Goal: Information Seeking & Learning: Learn about a topic

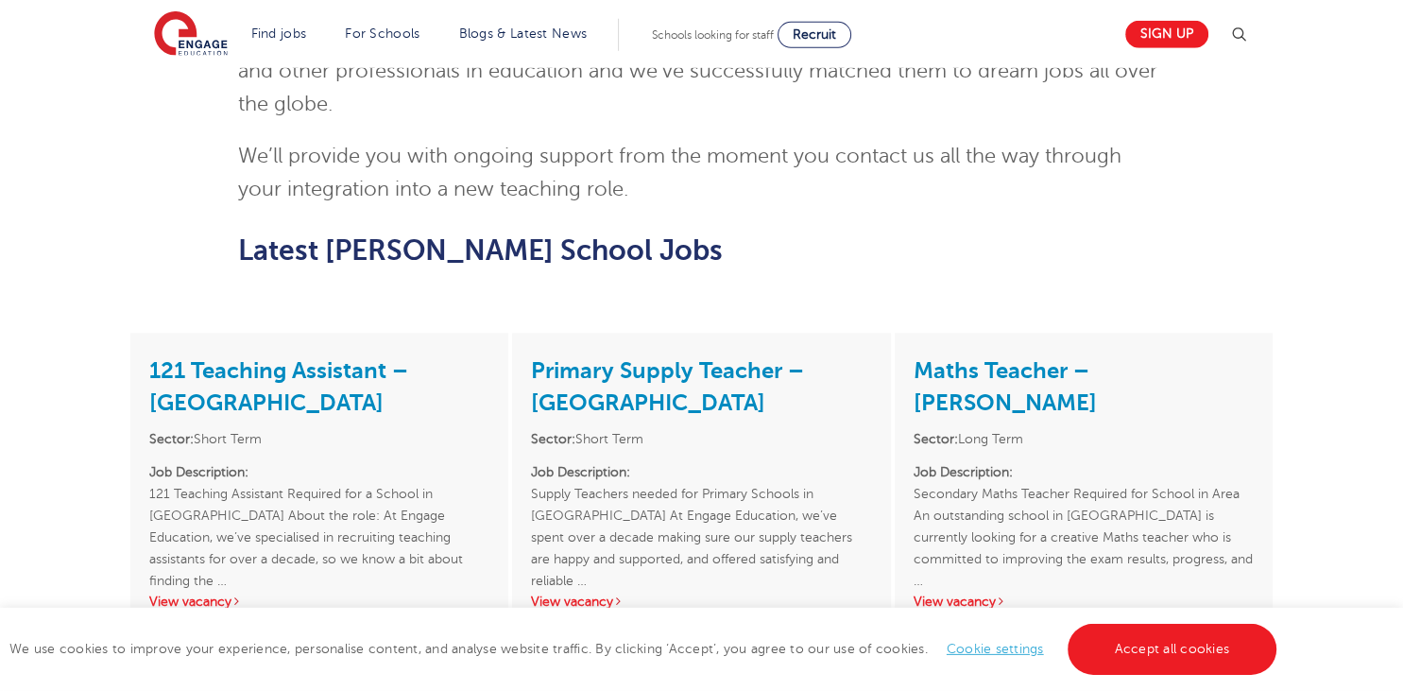
scroll to position [2195, 0]
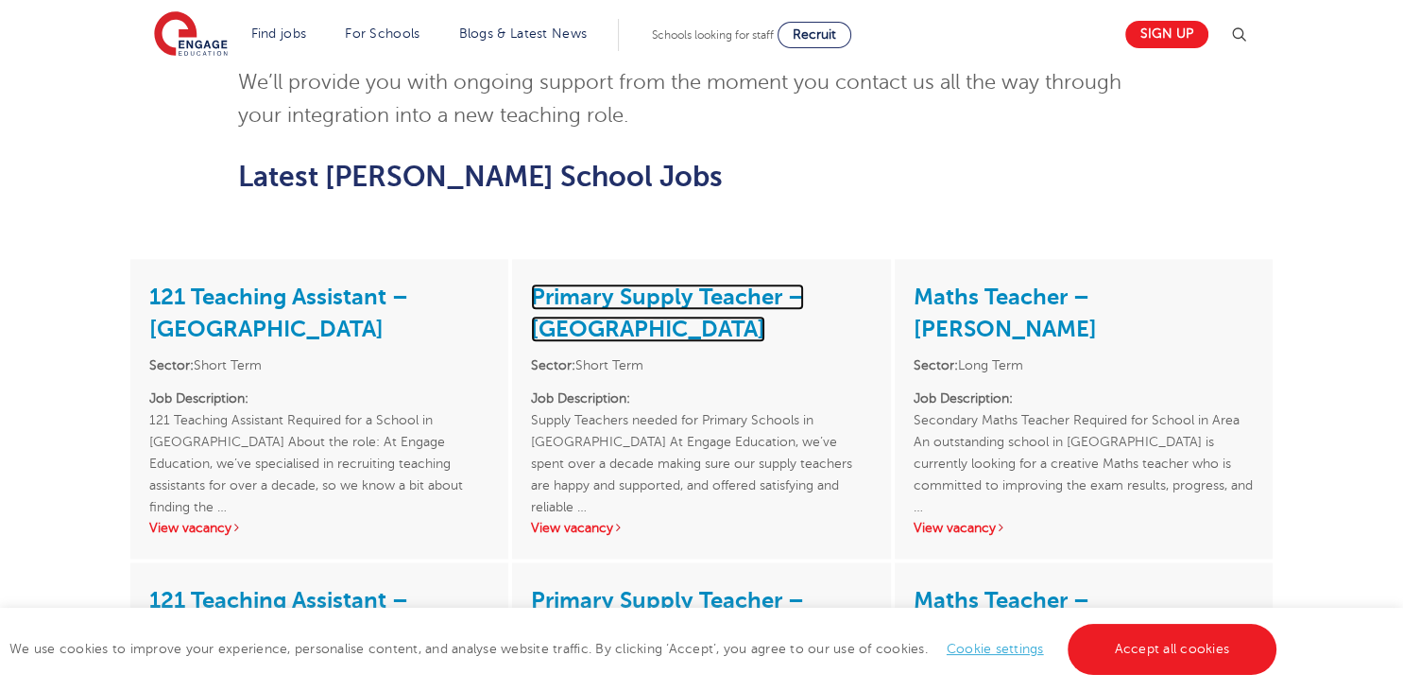
click at [646, 283] on link "Primary Supply Teacher – [GEOGRAPHIC_DATA]" at bounding box center [667, 312] width 273 height 59
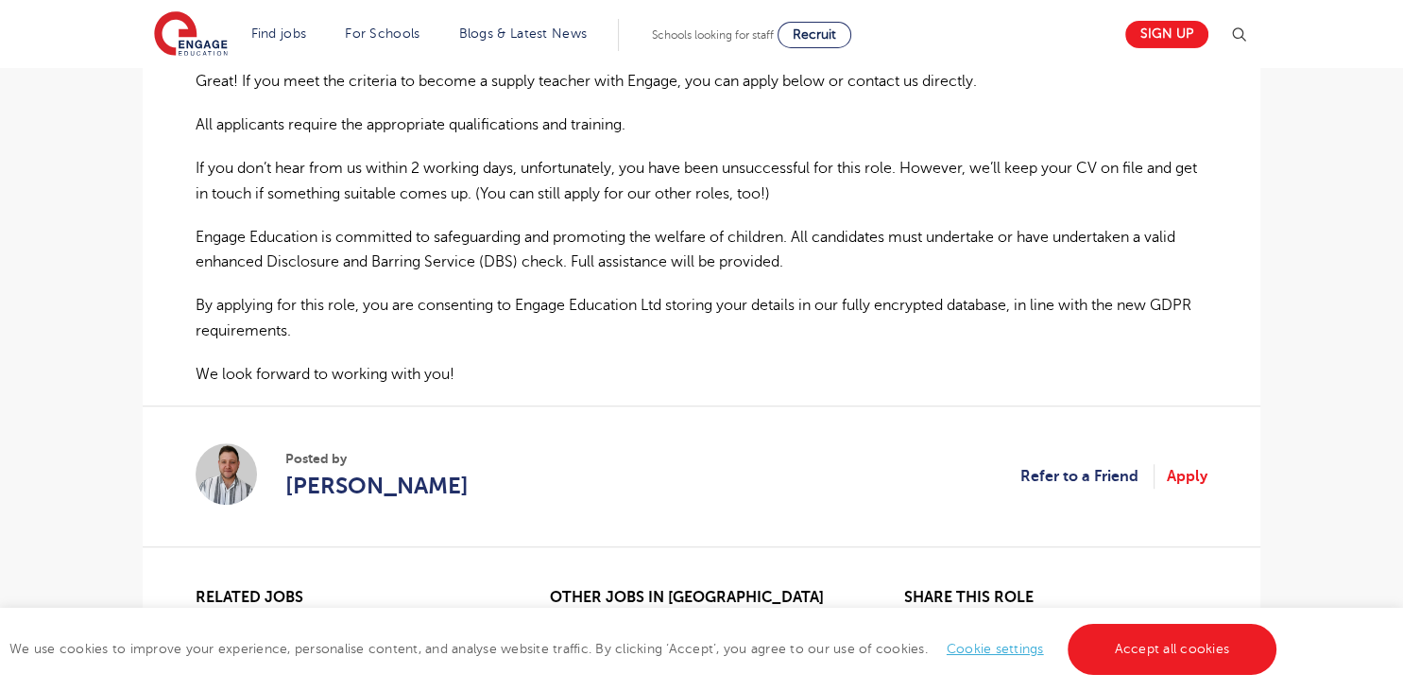
scroll to position [1296, 0]
click at [473, 364] on p "We look forward to working with you!" at bounding box center [702, 376] width 1012 height 25
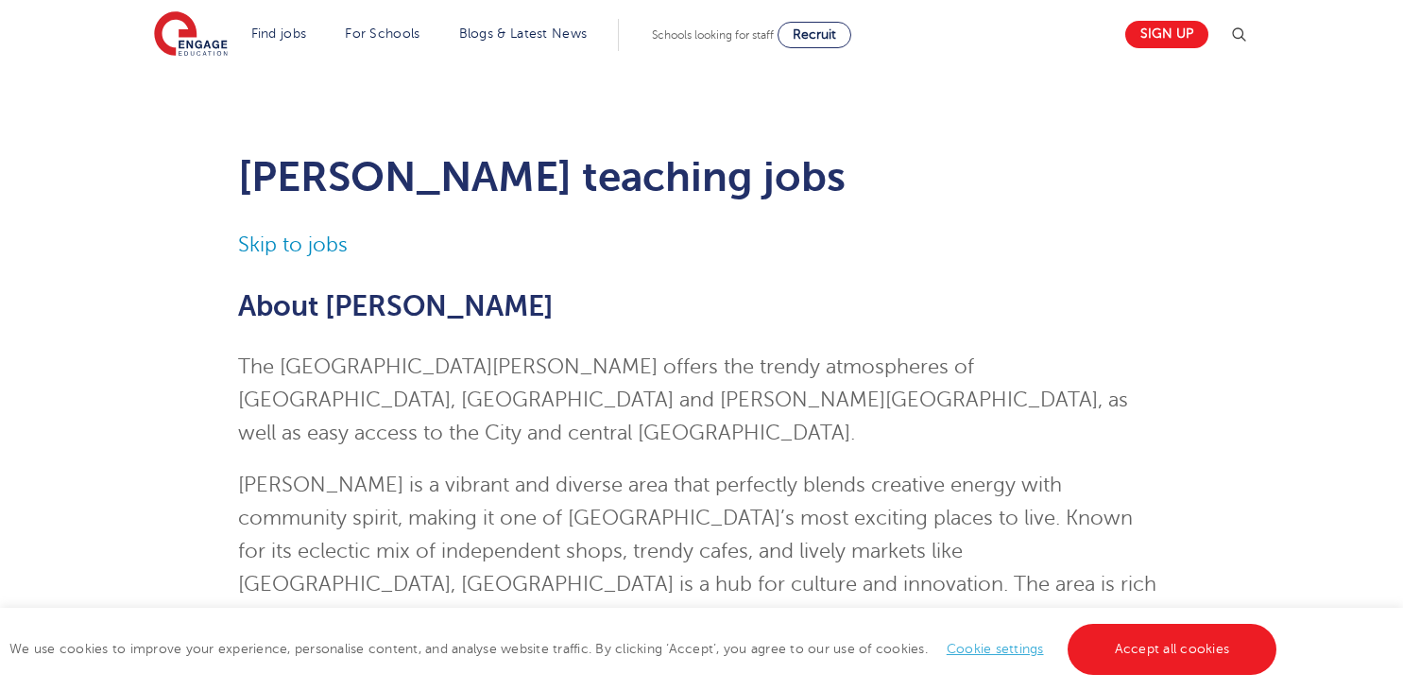
scroll to position [2195, 0]
